Goal: Information Seeking & Learning: Understand process/instructions

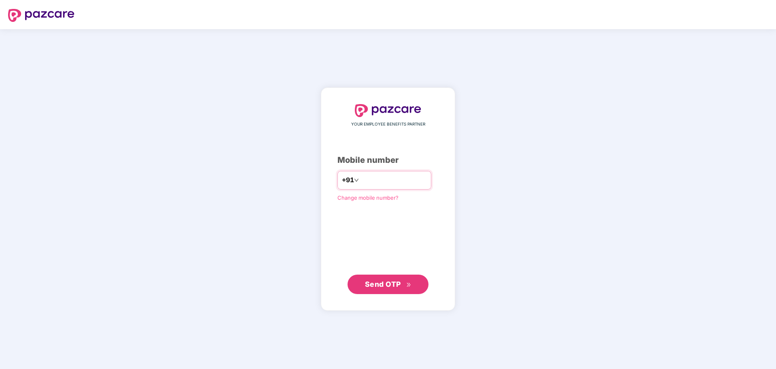
click at [354, 181] on icon "down" at bounding box center [356, 180] width 5 height 5
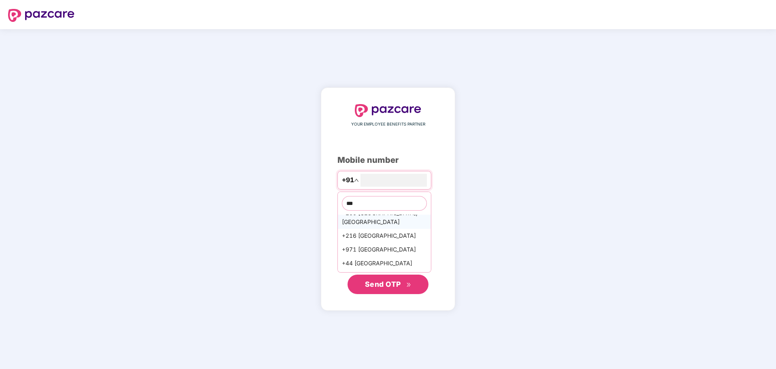
scroll to position [34, 0]
type input "***"
click at [359, 260] on div "+1 [GEOGRAPHIC_DATA]" at bounding box center [384, 265] width 93 height 14
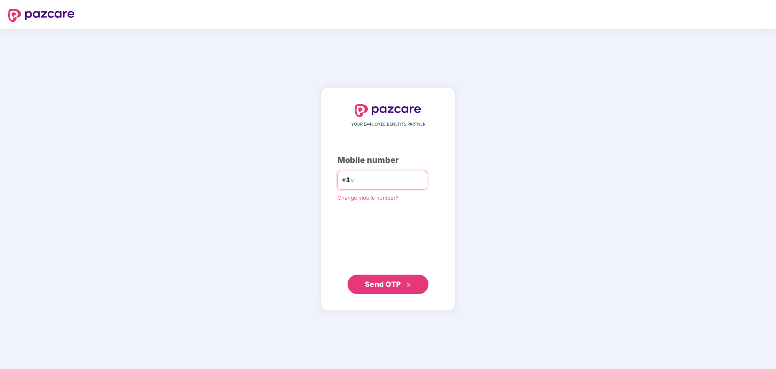
click at [361, 180] on input "number" at bounding box center [390, 180] width 66 height 13
type input "**********"
click at [380, 284] on span "Send OTP" at bounding box center [383, 283] width 36 height 8
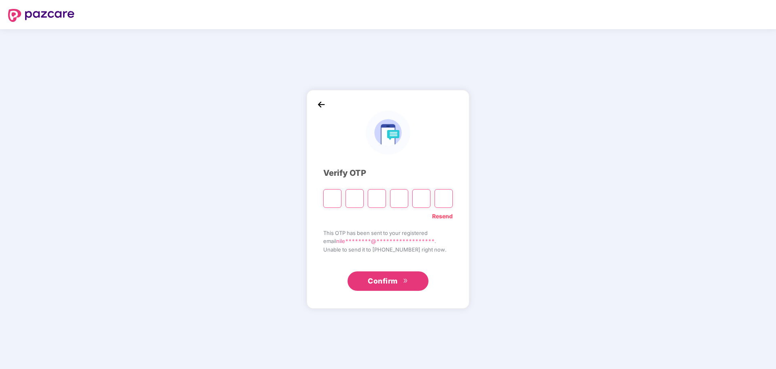
click at [329, 200] on input "Please enter verification code. Digit 1" at bounding box center [332, 198] width 18 height 19
paste input "*"
type input "*"
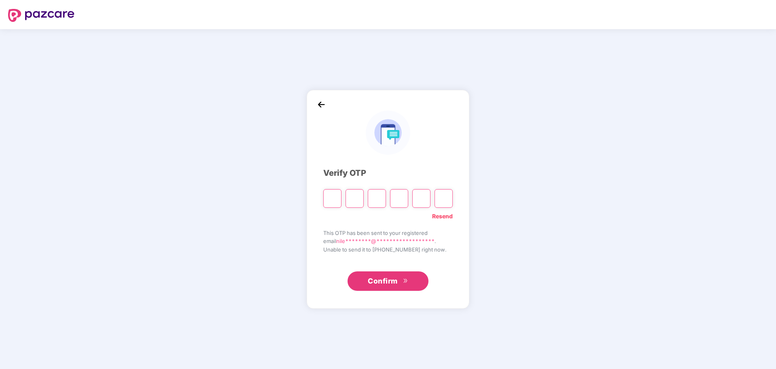
type input "*"
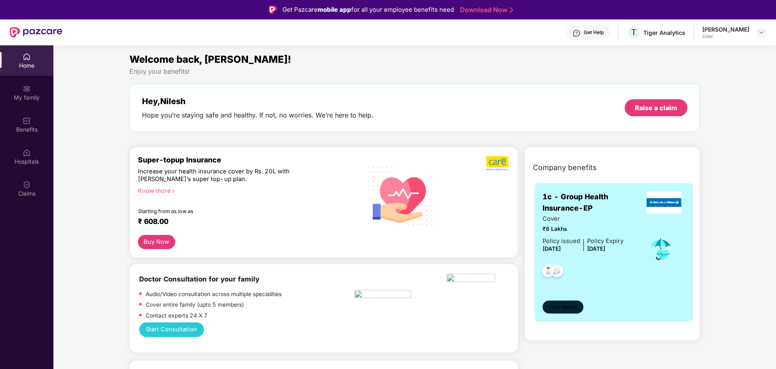
click at [562, 310] on span "View details" at bounding box center [563, 307] width 28 height 8
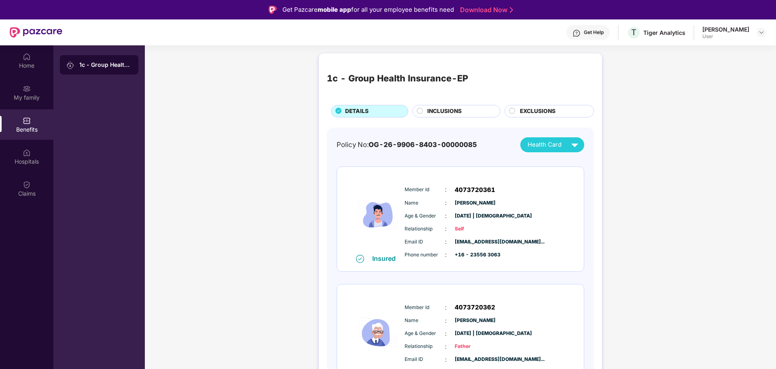
click at [419, 111] on circle at bounding box center [420, 111] width 6 height 6
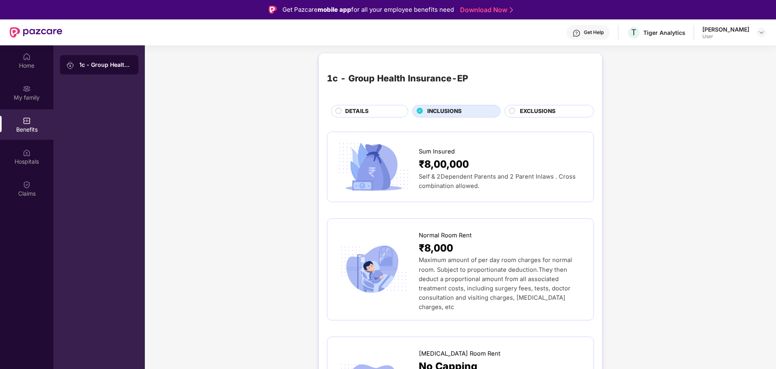
click at [340, 111] on circle at bounding box center [339, 111] width 6 height 6
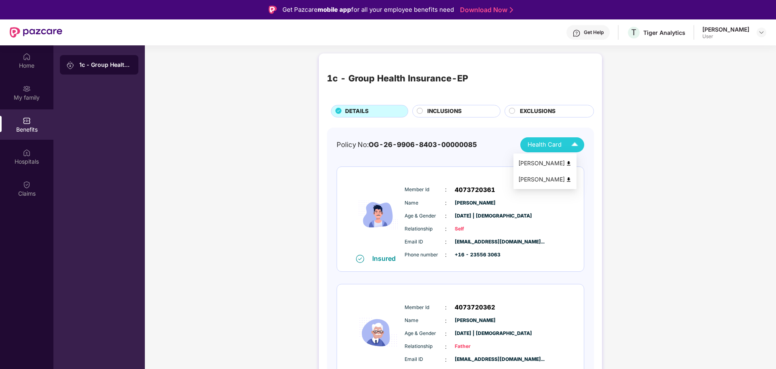
click at [571, 142] on img at bounding box center [575, 145] width 14 height 14
click at [552, 178] on div "[PERSON_NAME]" at bounding box center [544, 179] width 53 height 9
click at [546, 161] on div "[PERSON_NAME]" at bounding box center [544, 163] width 53 height 9
drag, startPoint x: 405, startPoint y: 306, endPoint x: 507, endPoint y: 335, distance: 106.2
click at [507, 335] on div "Member Id : 4073720362 Name : [PERSON_NAME] Age & Gender : [DATE] | [DEMOGRAPHI…" at bounding box center [485, 339] width 165 height 83
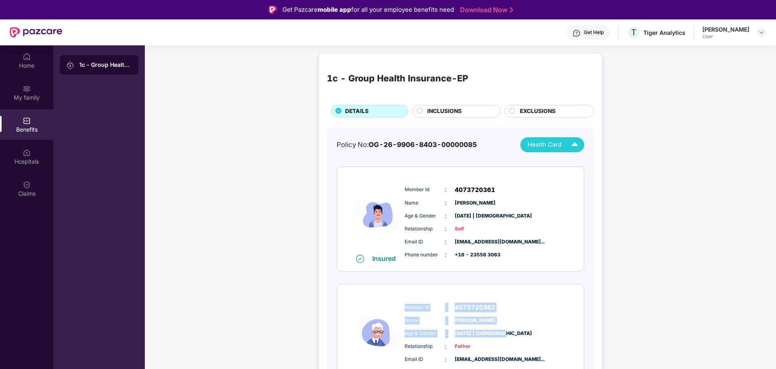
scroll to position [25, 0]
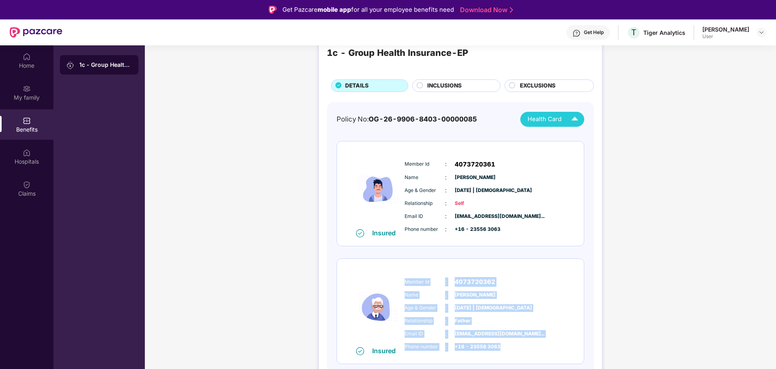
click at [505, 344] on div "Phone number : +16 - [PHONE_NUMBER]" at bounding box center [485, 346] width 161 height 9
copy div "Member Id : 4073720362 Name : [PERSON_NAME] Age & Gender : [DATE] | [DEMOGRAPHI…"
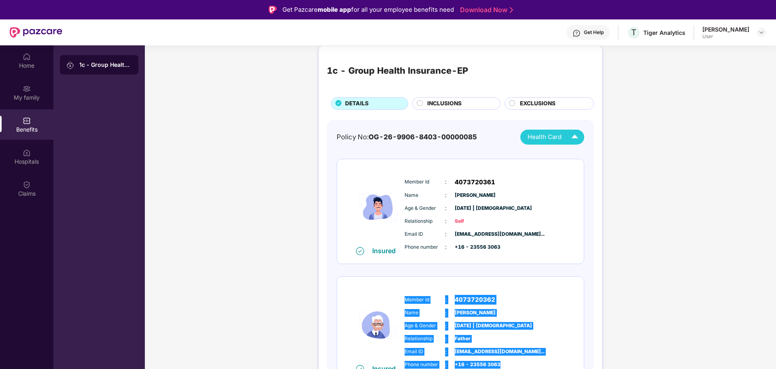
scroll to position [0, 0]
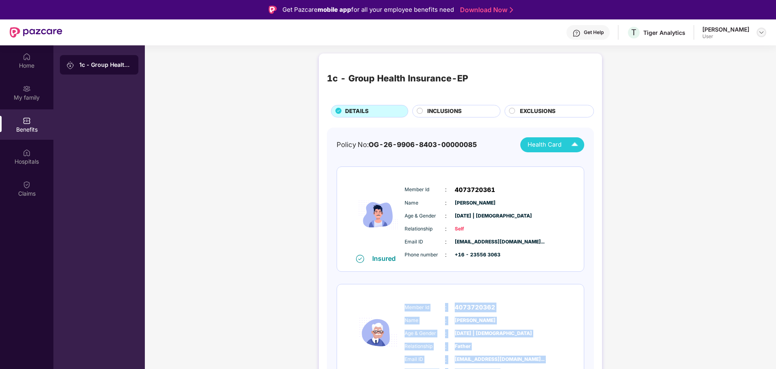
click at [760, 32] on img at bounding box center [761, 32] width 6 height 6
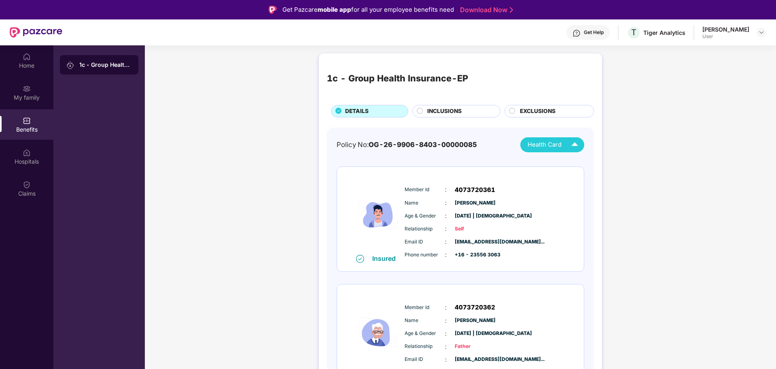
click at [113, 65] on div "1c - Group Health Insurance-EP" at bounding box center [105, 65] width 53 height 8
drag, startPoint x: 338, startPoint y: 142, endPoint x: 476, endPoint y: 147, distance: 137.7
click at [476, 147] on div "Policy No: OG-26-9906-8403-00000085" at bounding box center [407, 144] width 140 height 11
copy div "Policy No: OG-26-9906-8403-00000085"
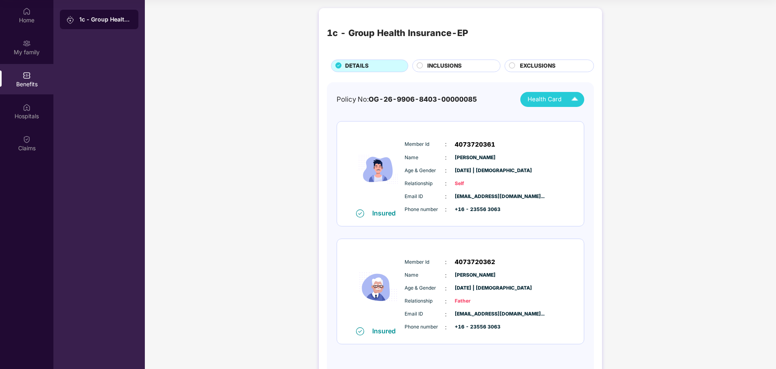
click at [444, 67] on span "INCLUSIONS" at bounding box center [444, 66] width 34 height 9
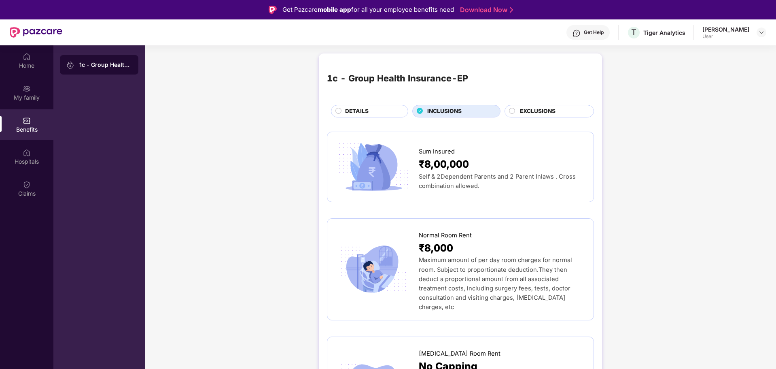
click at [541, 110] on span "EXCLUSIONS" at bounding box center [538, 111] width 36 height 9
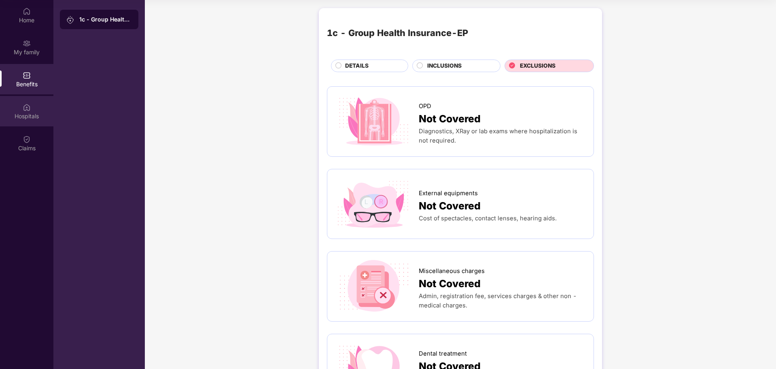
click at [19, 114] on div "Hospitals" at bounding box center [26, 116] width 53 height 8
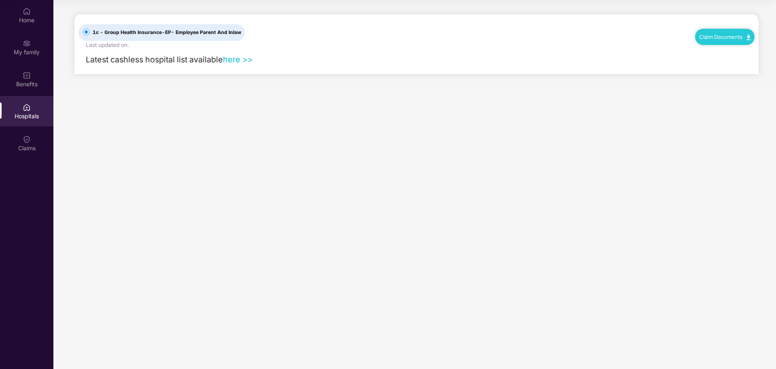
click at [711, 37] on link "Claim Documents" at bounding box center [724, 37] width 51 height 6
click at [716, 67] on link "Claim Process" at bounding box center [728, 67] width 53 height 17
click at [732, 36] on link "Claim Documents" at bounding box center [724, 37] width 51 height 6
click at [748, 50] on link "Claim Form" at bounding box center [728, 50] width 53 height 17
